Goal: Navigation & Orientation: Find specific page/section

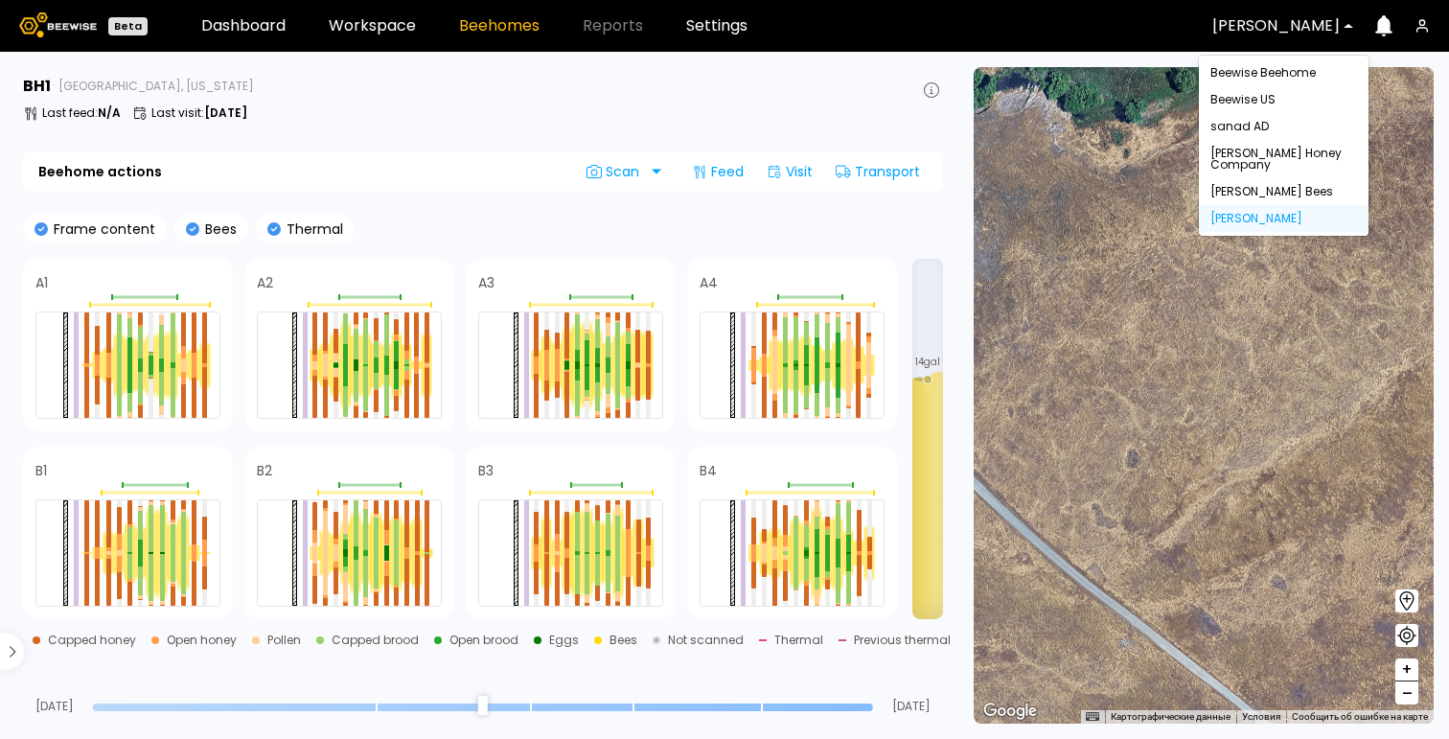
click at [1270, 16] on div "Dixon" at bounding box center [1276, 26] width 154 height 44
click at [1276, 103] on div "Beewise US" at bounding box center [1283, 99] width 147 height 11
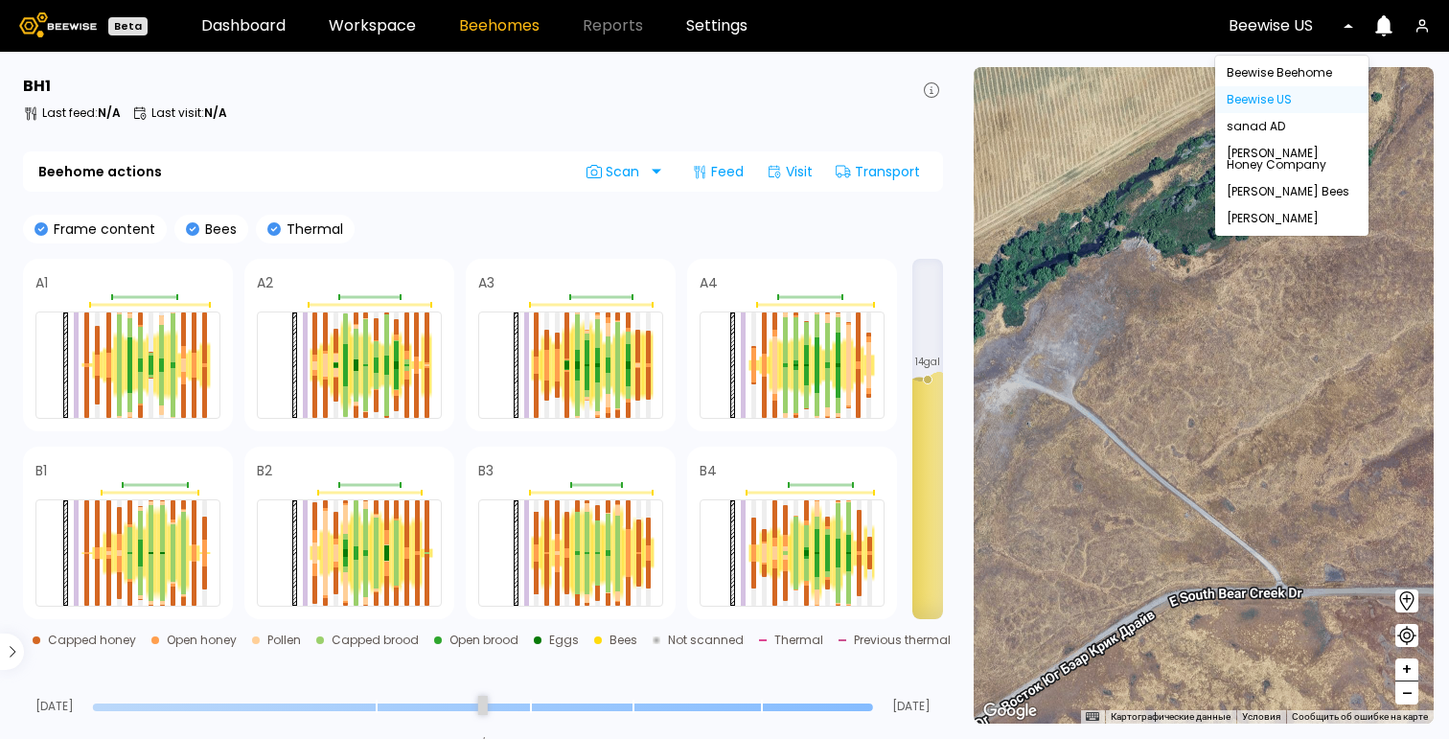
click at [1272, 36] on div "Beewise US" at bounding box center [1284, 26] width 138 height 44
click at [1250, 72] on div "Beewise Beehome" at bounding box center [1292, 72] width 130 height 11
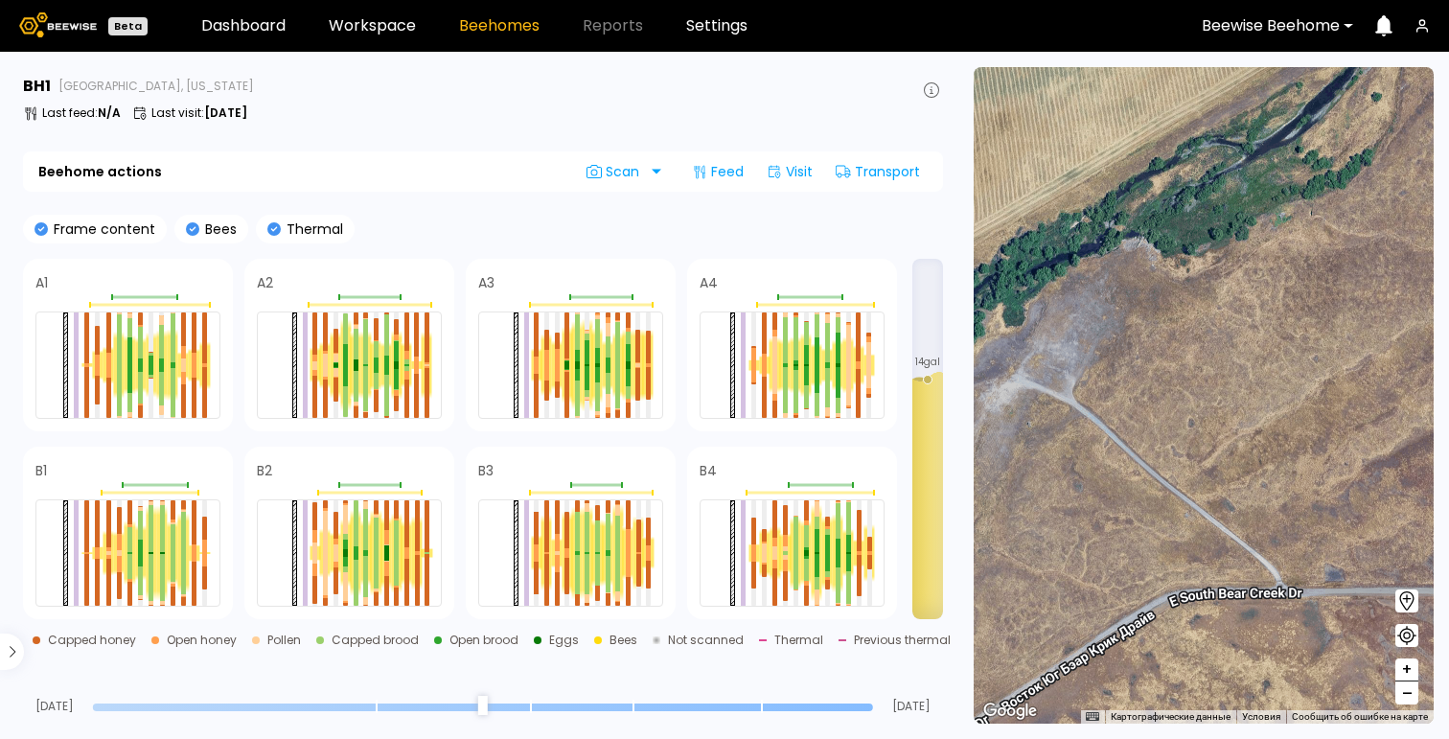
click at [1407, 690] on span "–" at bounding box center [1407, 693] width 11 height 24
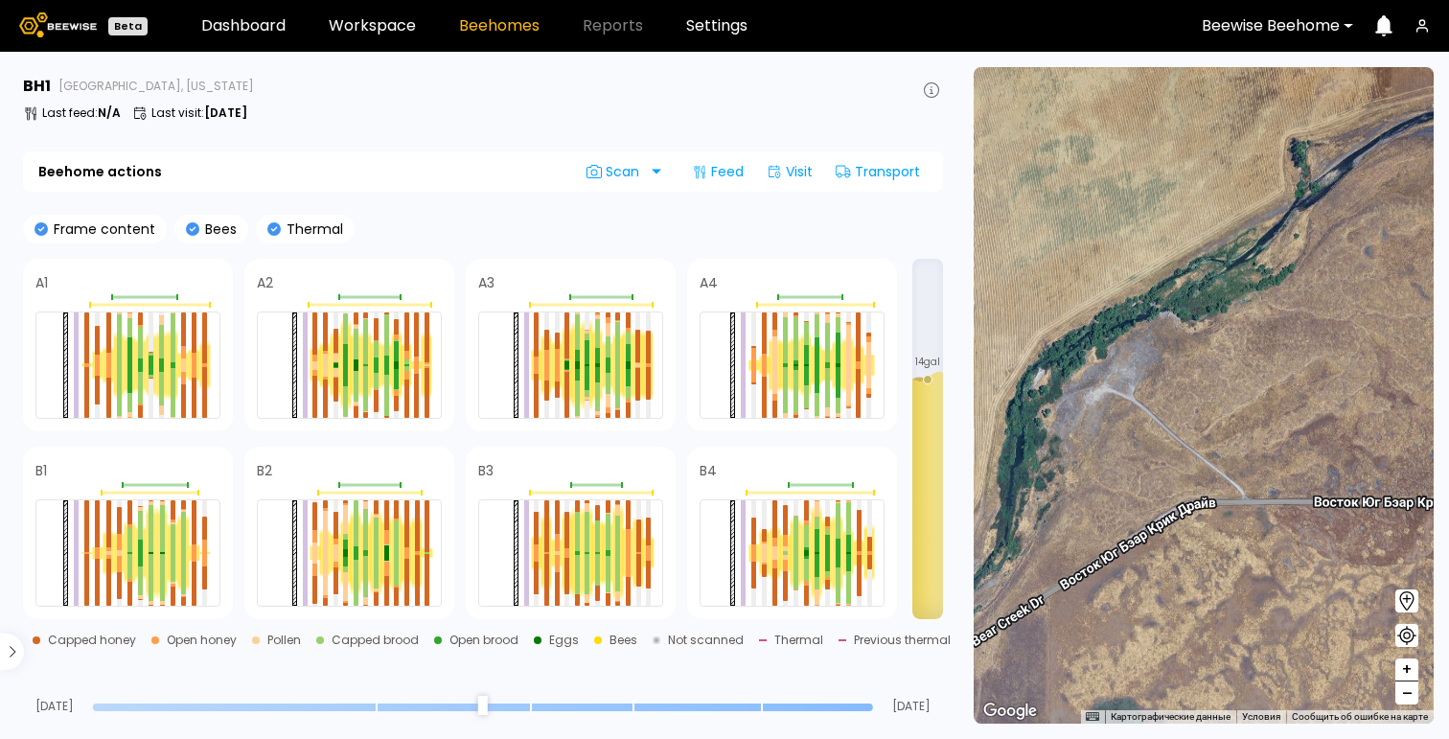
click at [1407, 690] on span "–" at bounding box center [1407, 693] width 11 height 24
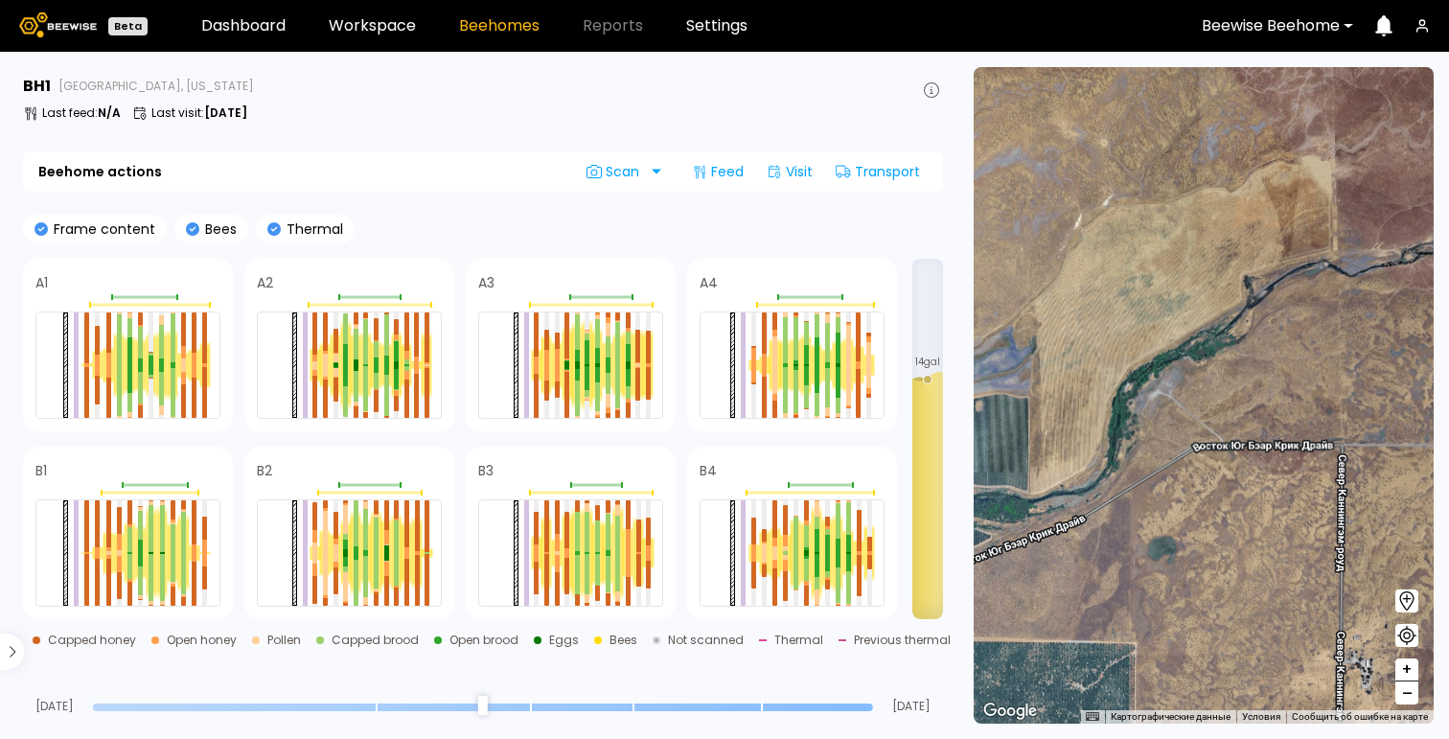
click at [1407, 690] on span "–" at bounding box center [1407, 693] width 11 height 24
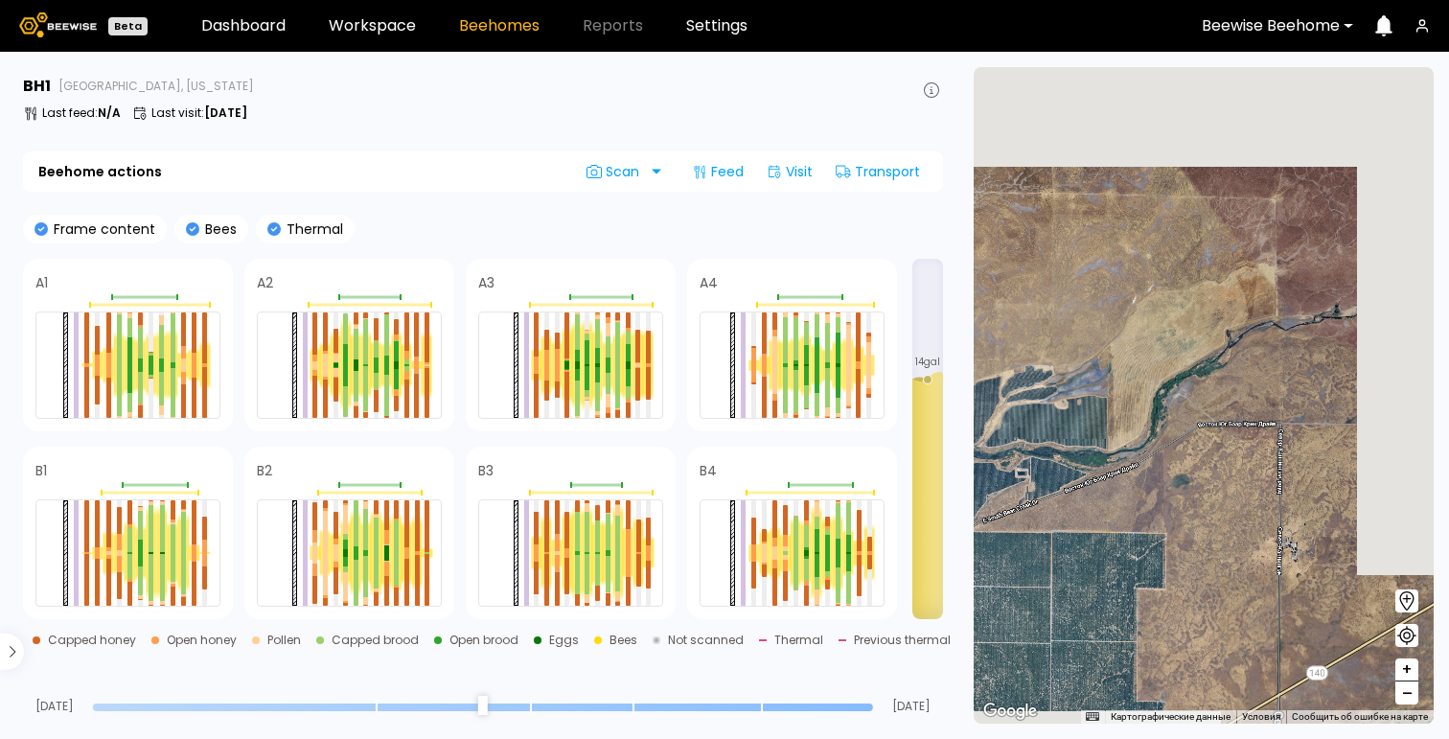
click at [1407, 690] on span "–" at bounding box center [1407, 693] width 11 height 24
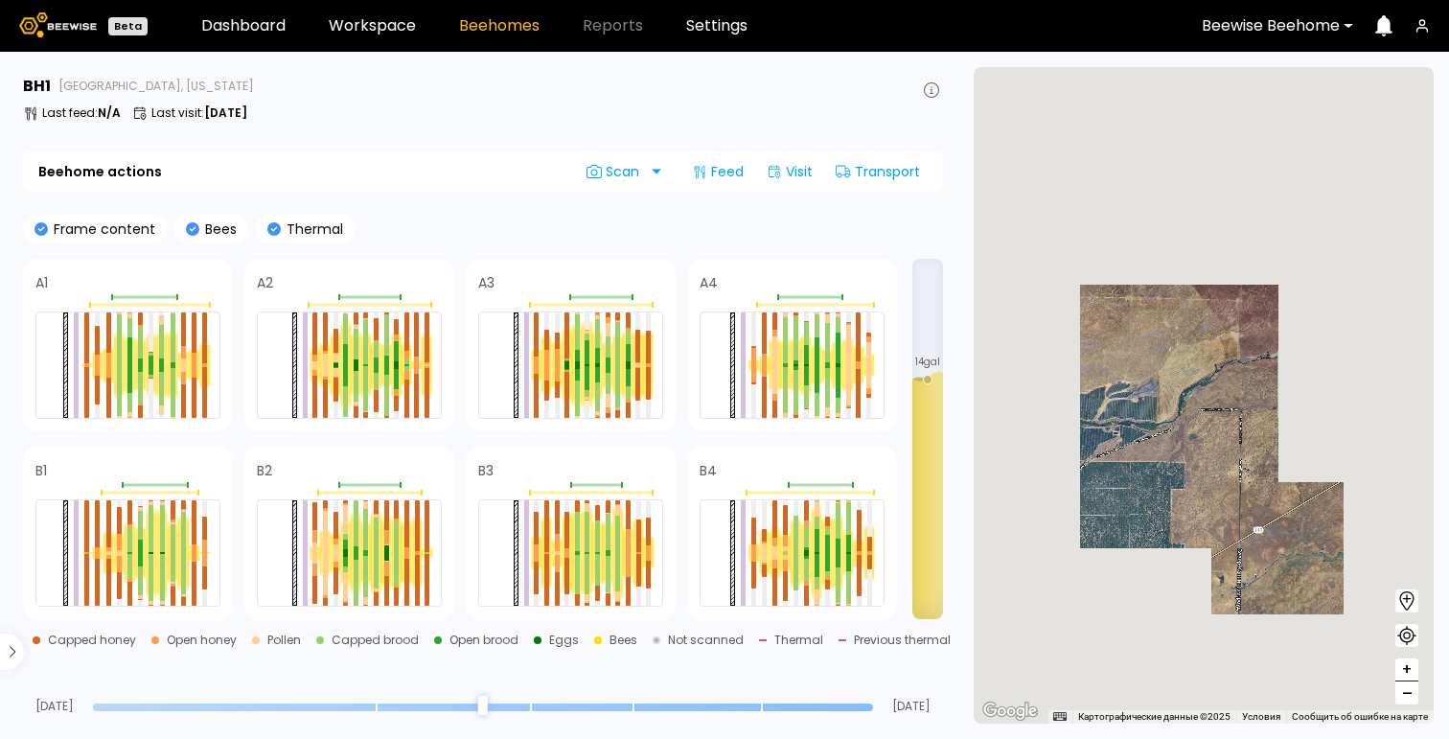
click at [1407, 690] on span "–" at bounding box center [1407, 693] width 11 height 24
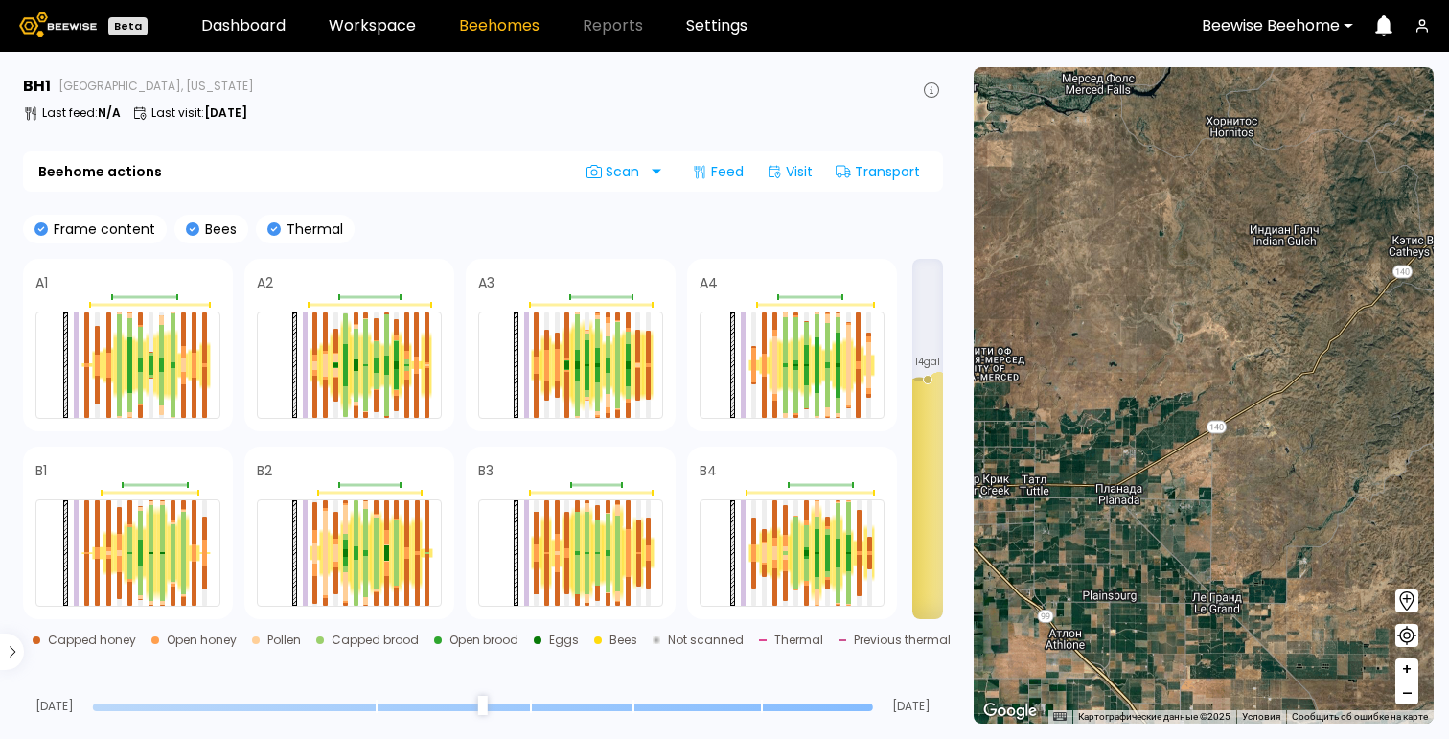
click at [1407, 690] on span "–" at bounding box center [1407, 693] width 11 height 24
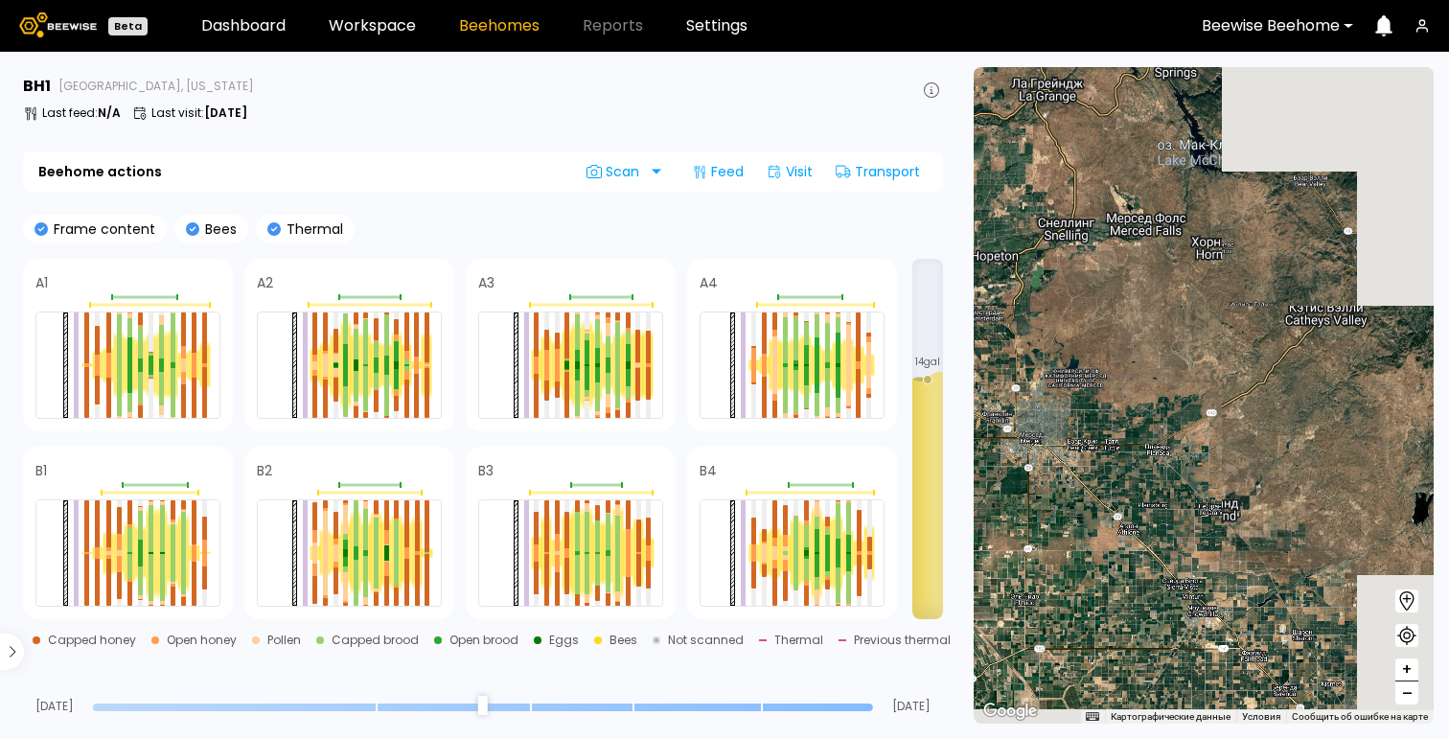
click at [1407, 690] on span "–" at bounding box center [1407, 693] width 11 height 24
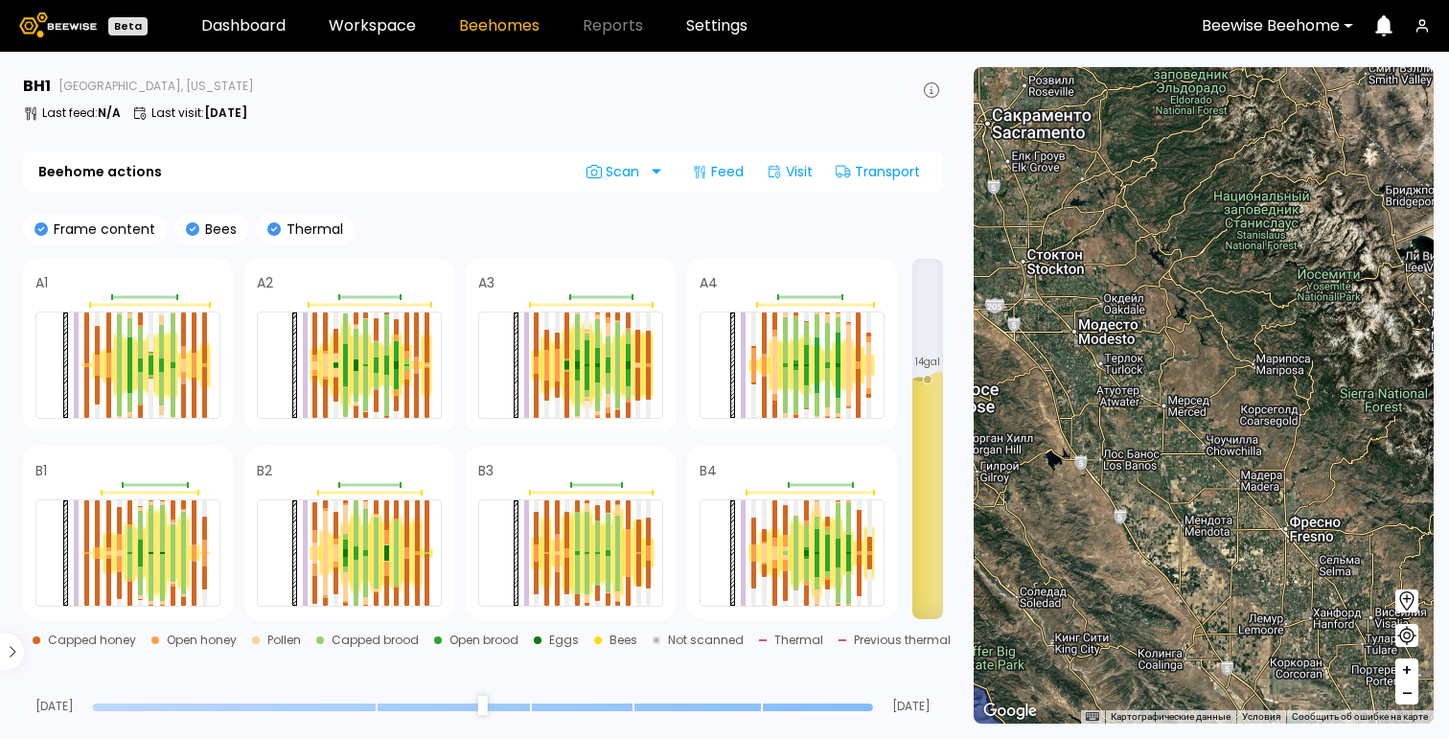
click at [1408, 662] on span "+" at bounding box center [1406, 670] width 11 height 24
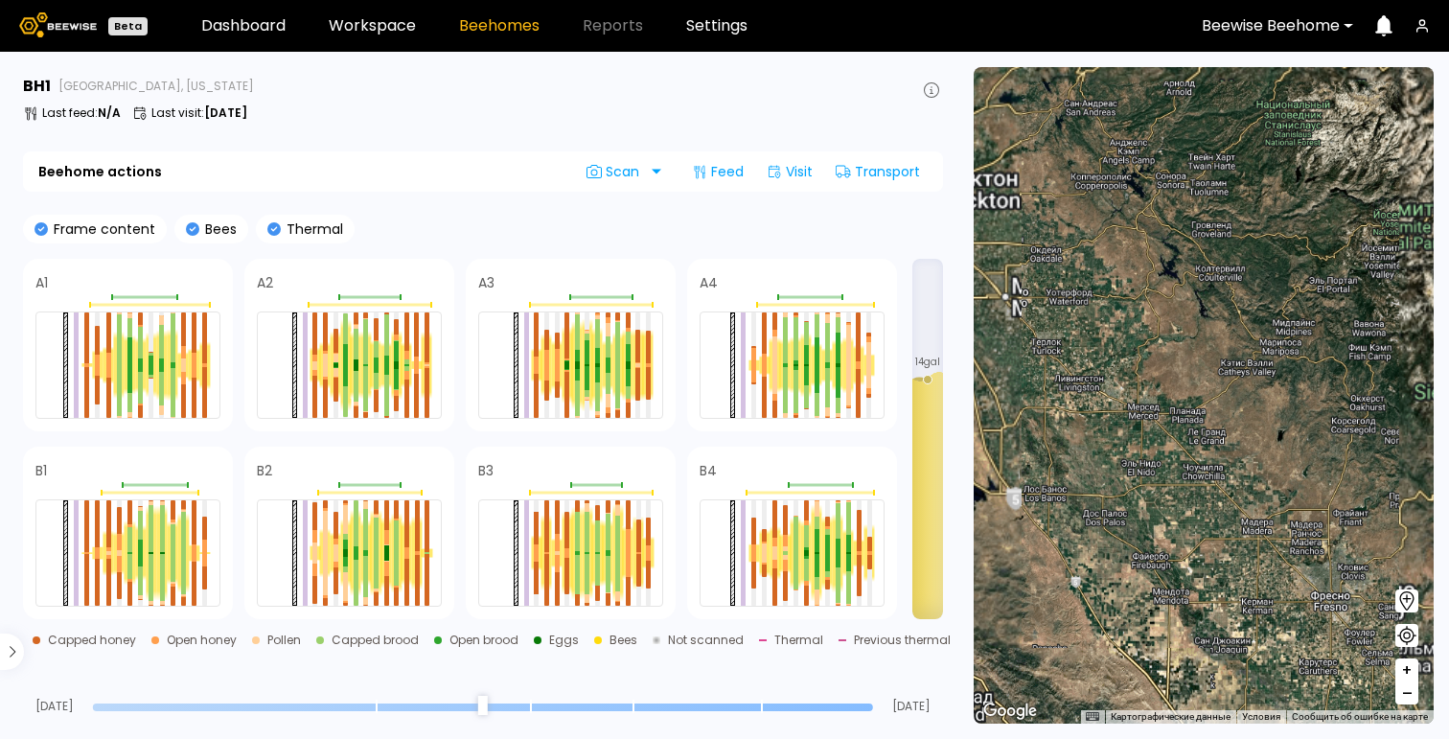
click at [1408, 662] on span "+" at bounding box center [1406, 670] width 11 height 24
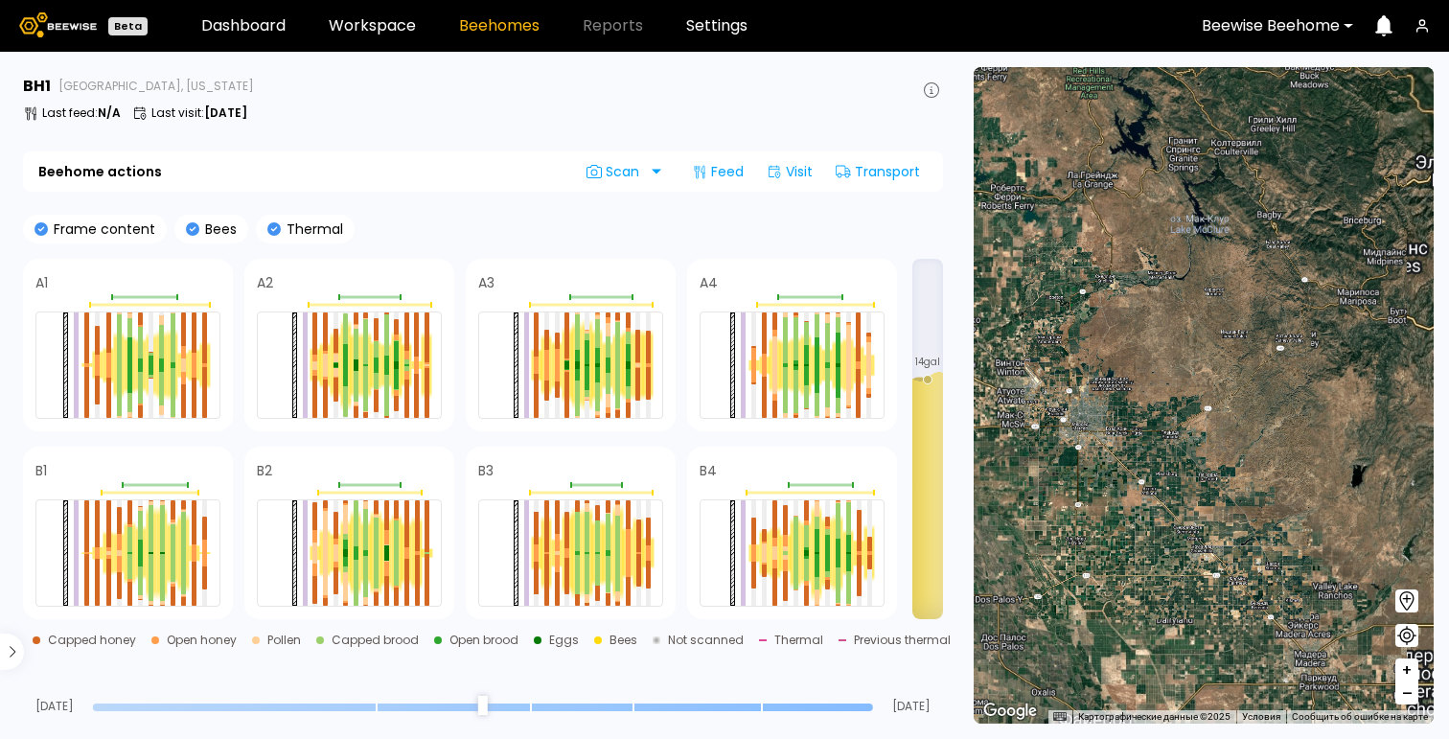
click at [1408, 662] on span "+" at bounding box center [1406, 670] width 11 height 24
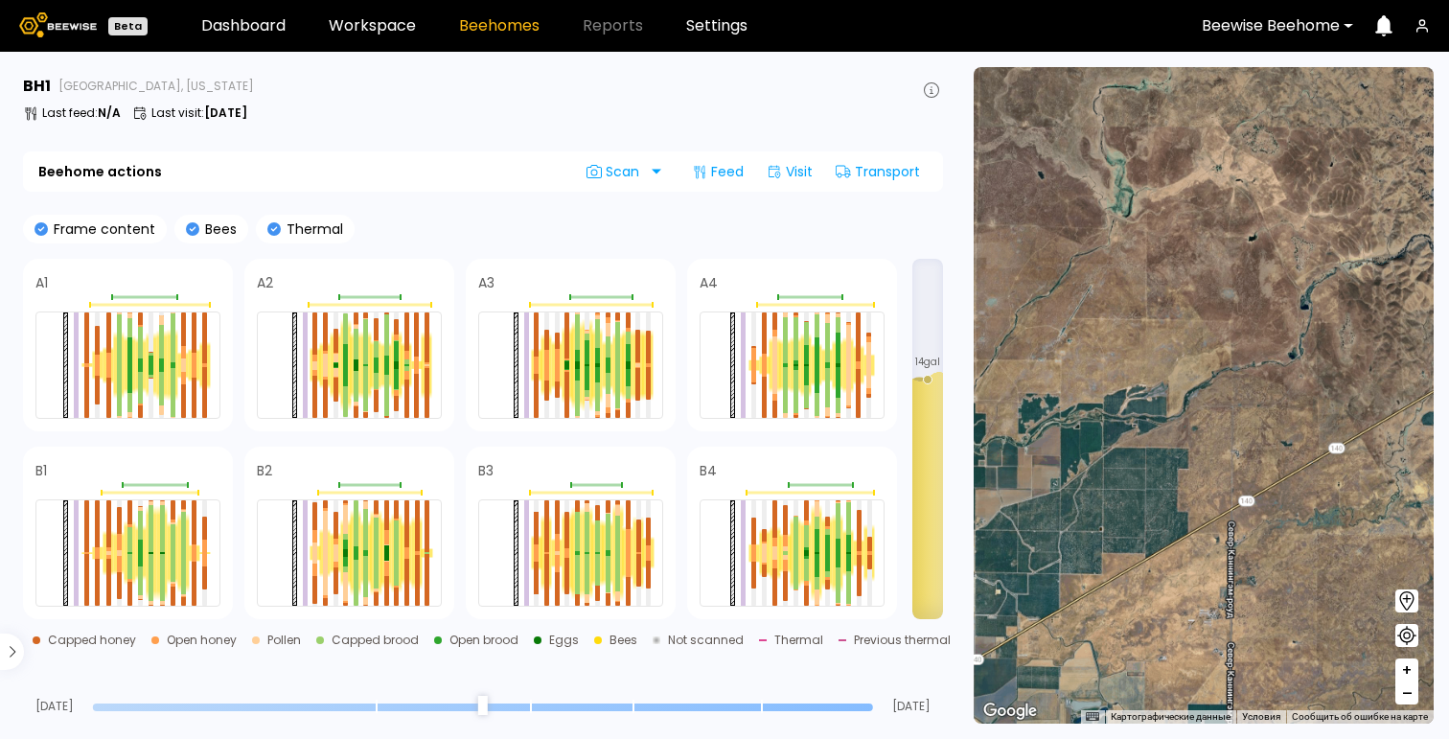
click at [1408, 662] on span "+" at bounding box center [1406, 670] width 11 height 24
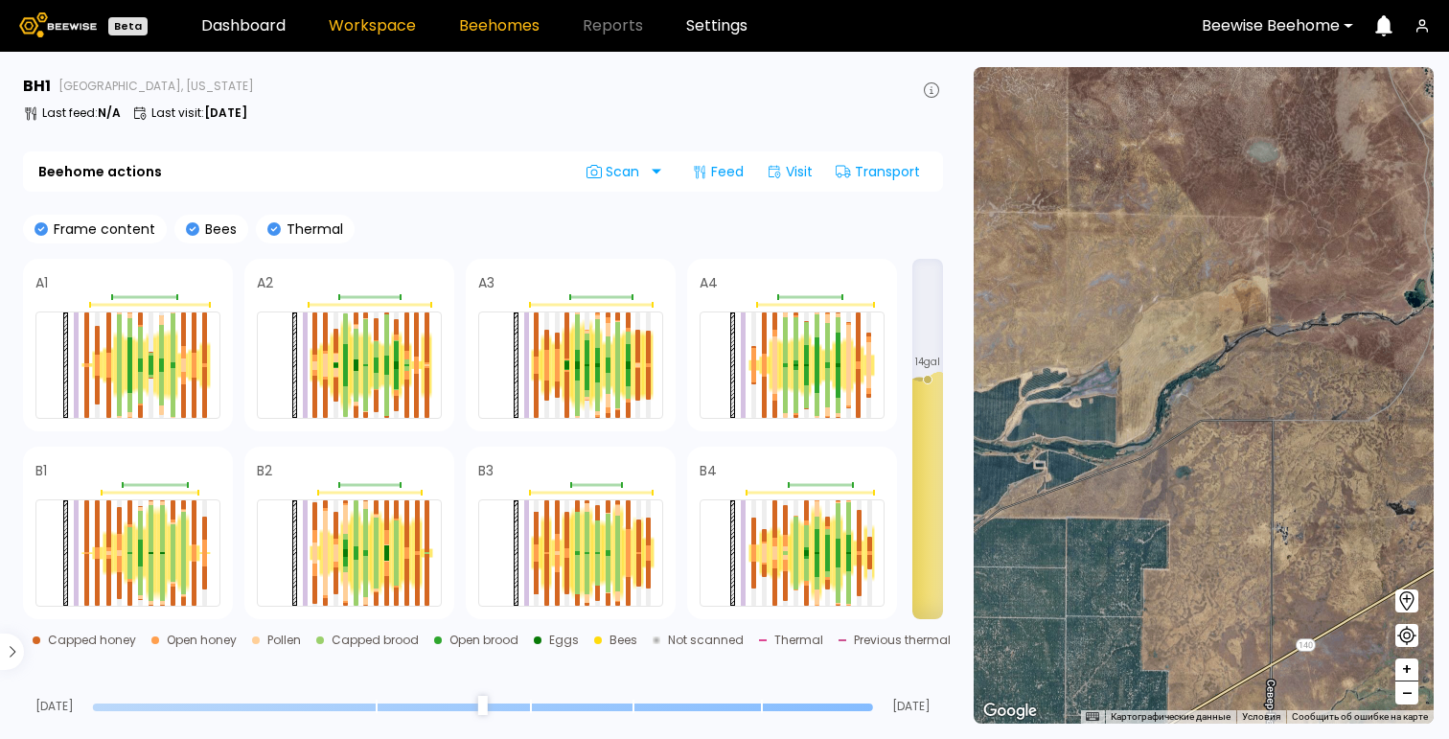
click at [394, 33] on link "Workspace" at bounding box center [372, 25] width 87 height 15
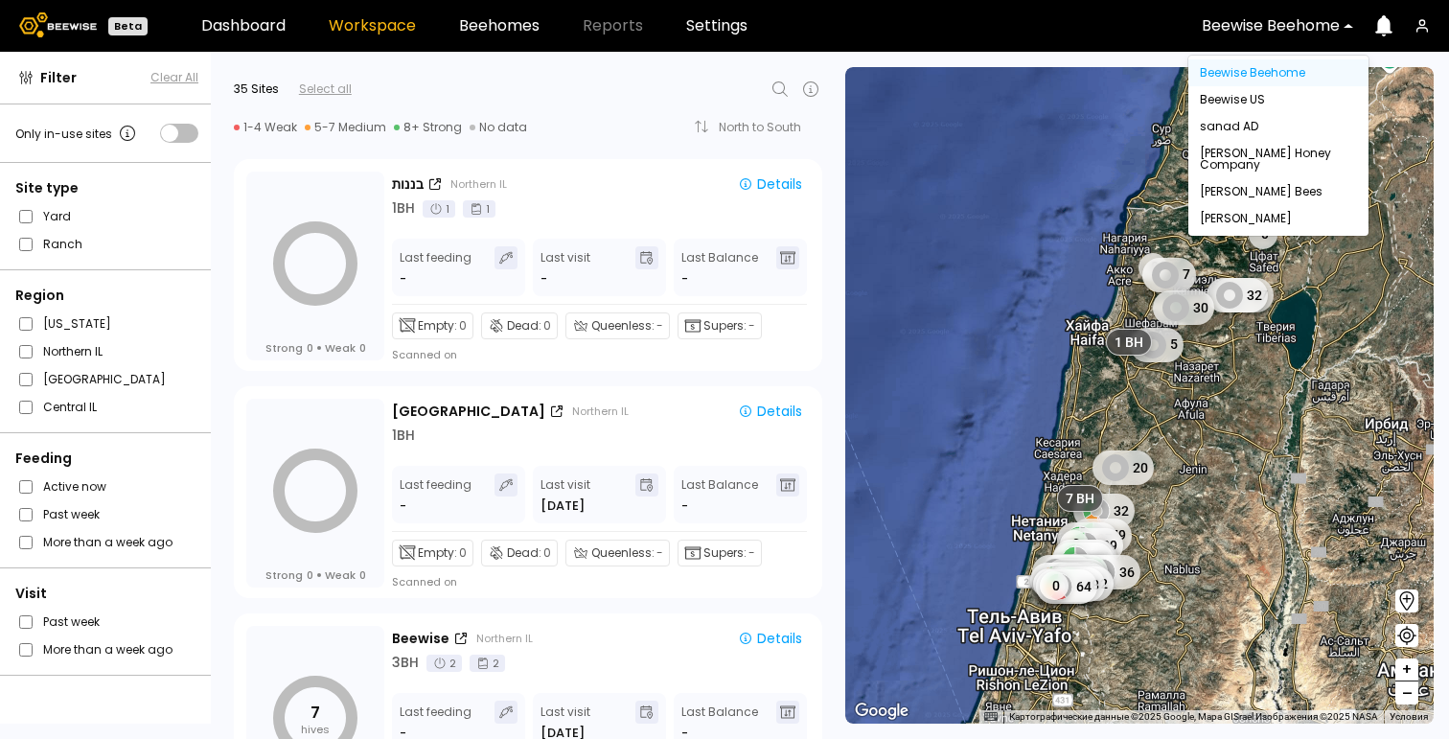
click at [1304, 11] on div "Beewise Beehome" at bounding box center [1270, 26] width 165 height 44
click at [1227, 99] on div "Beewise US" at bounding box center [1278, 99] width 157 height 11
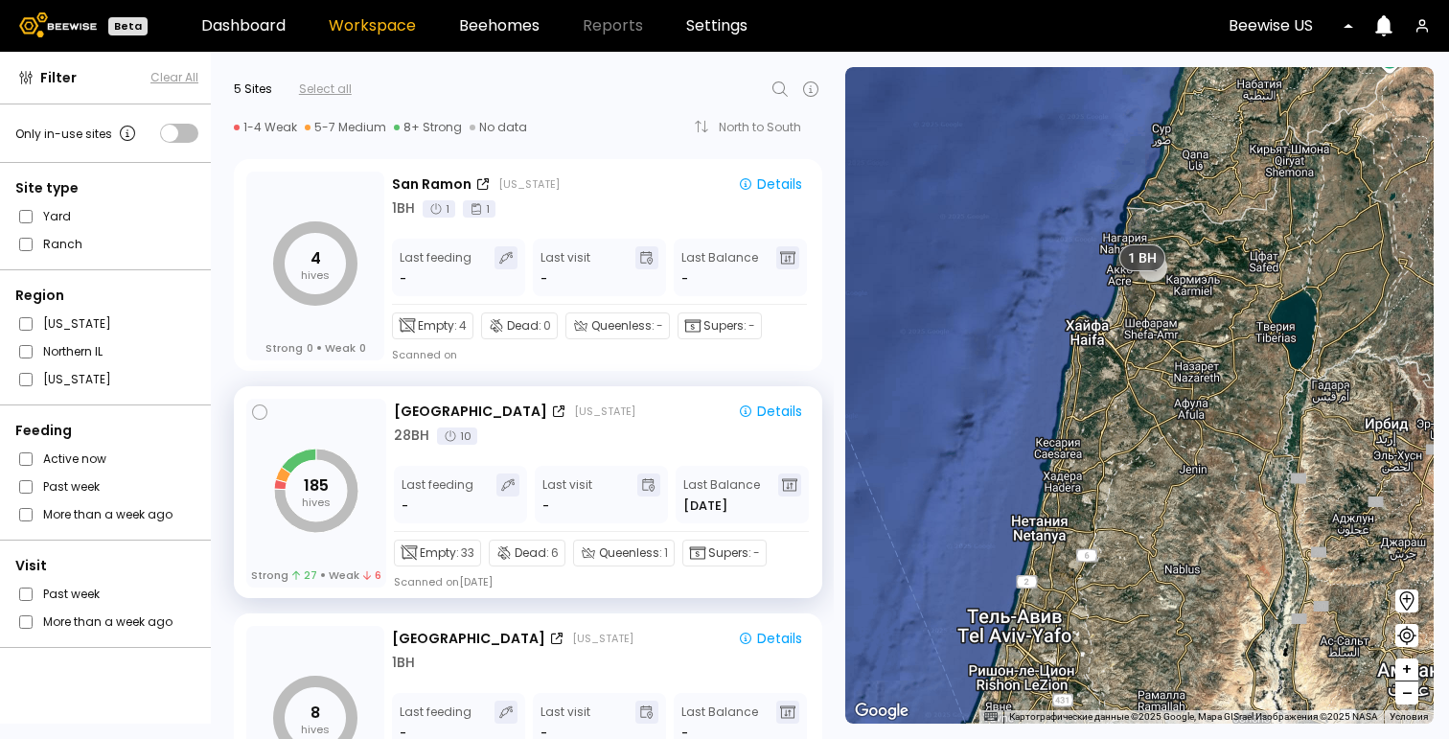
click at [539, 431] on div "28 BH 10" at bounding box center [602, 435] width 416 height 20
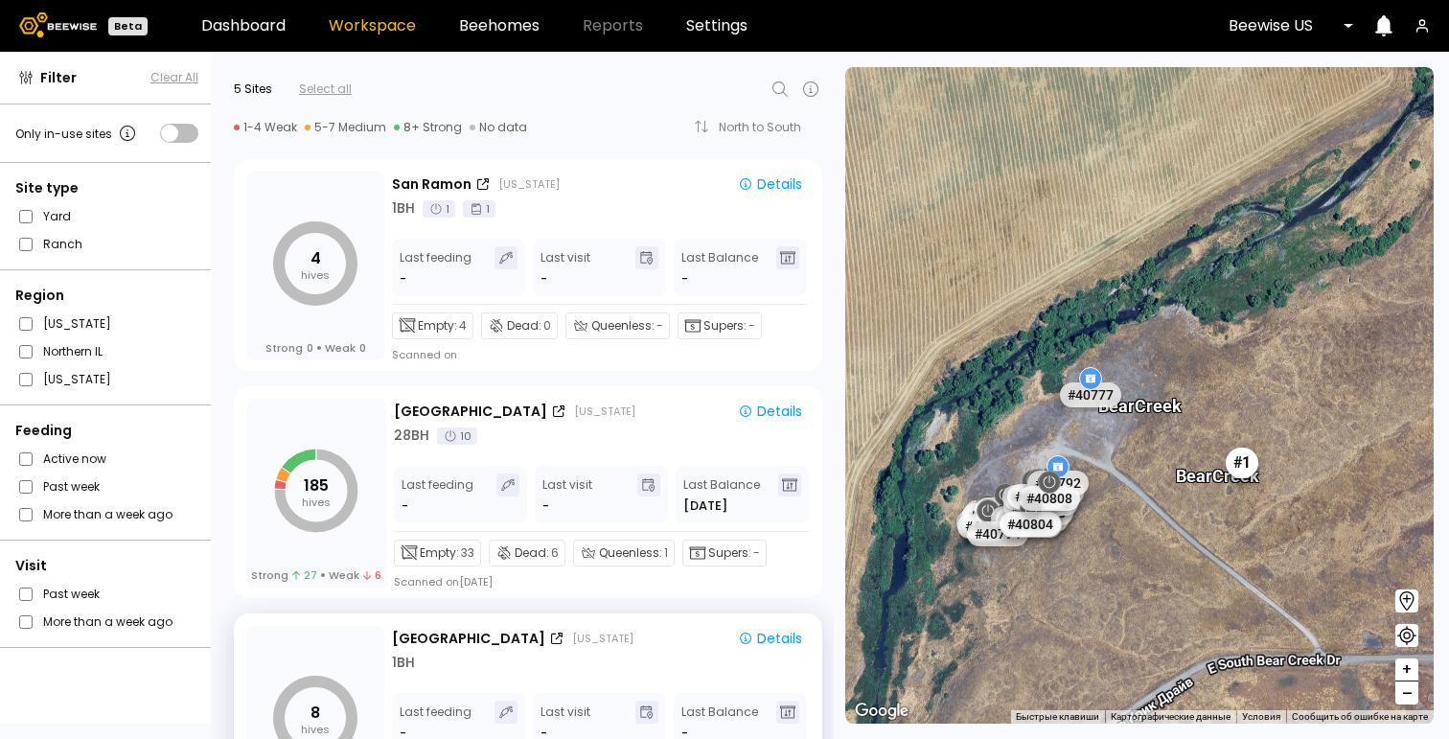
click at [1243, 461] on div "# 1" at bounding box center [1242, 462] width 33 height 31
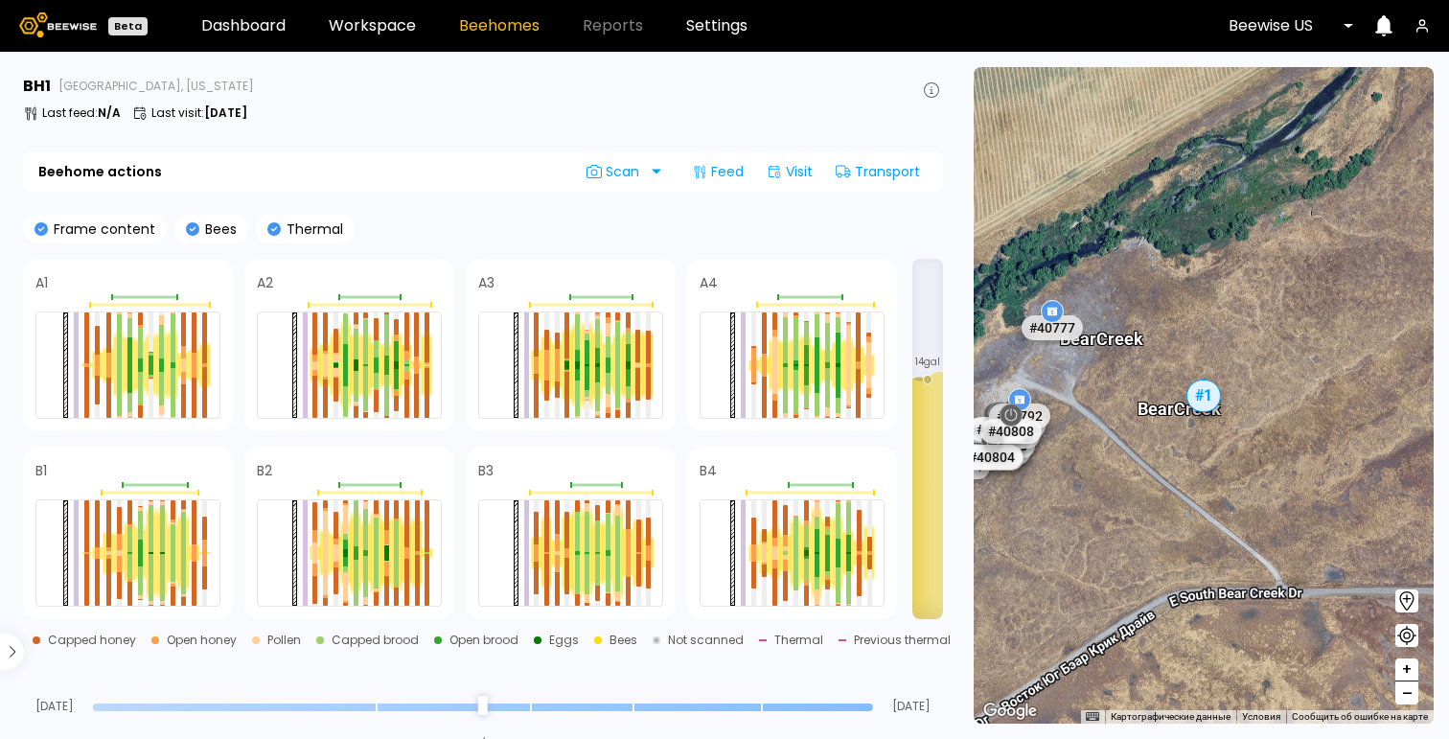
click at [543, 103] on div "BH 1 Bear Creek, California Last feed : N/A Last visit : Sep 15" at bounding box center [483, 102] width 920 height 54
